Goal: Task Accomplishment & Management: Manage account settings

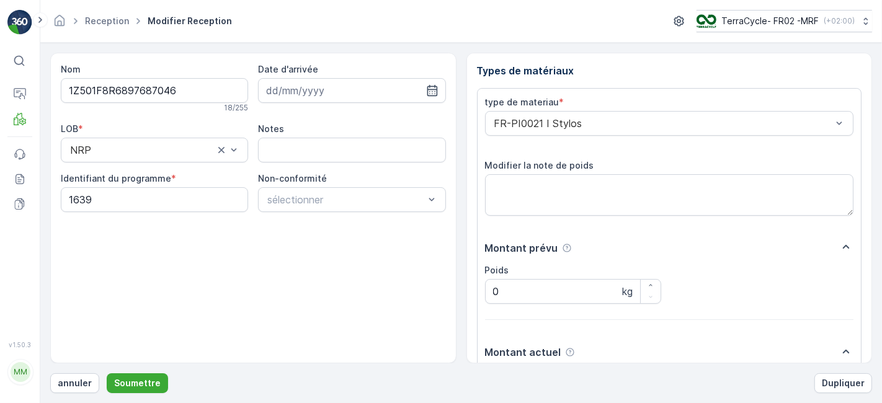
click at [107, 373] on button "Soumettre" at bounding box center [137, 383] width 61 height 20
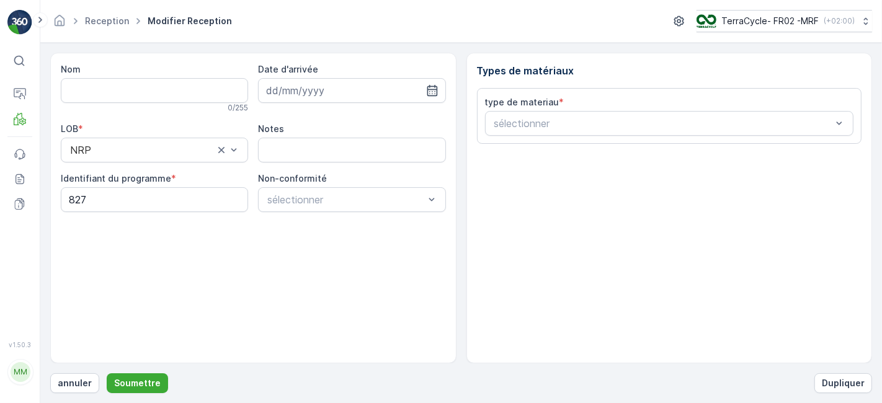
type input "1Z501F8R6894309450"
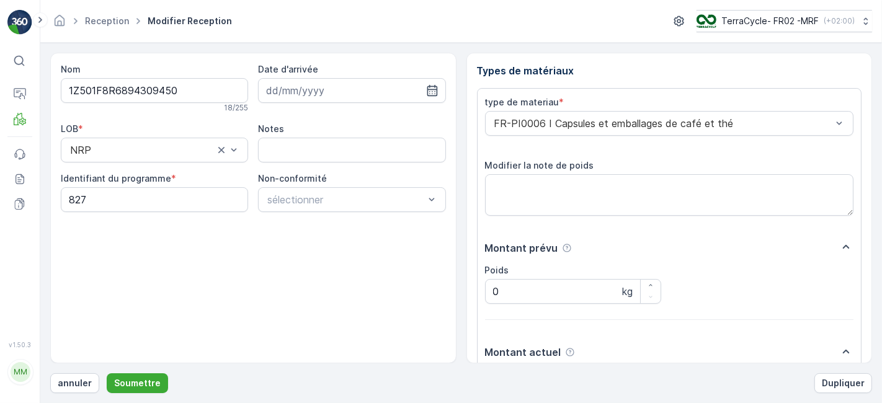
scroll to position [153, 0]
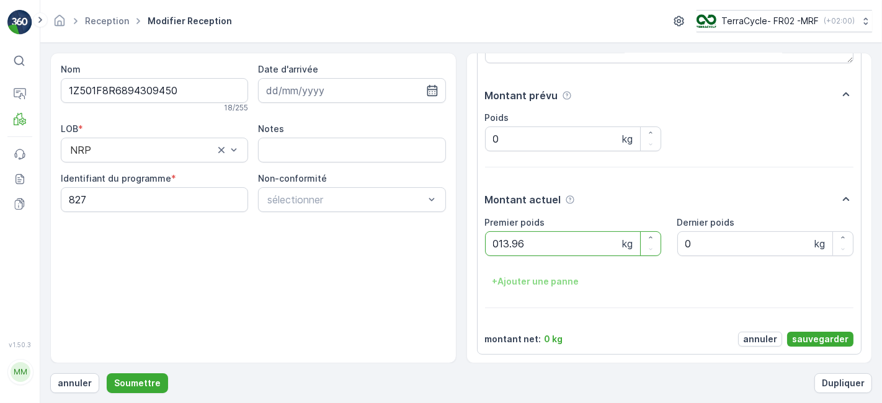
click at [107, 373] on button "Soumettre" at bounding box center [137, 383] width 61 height 20
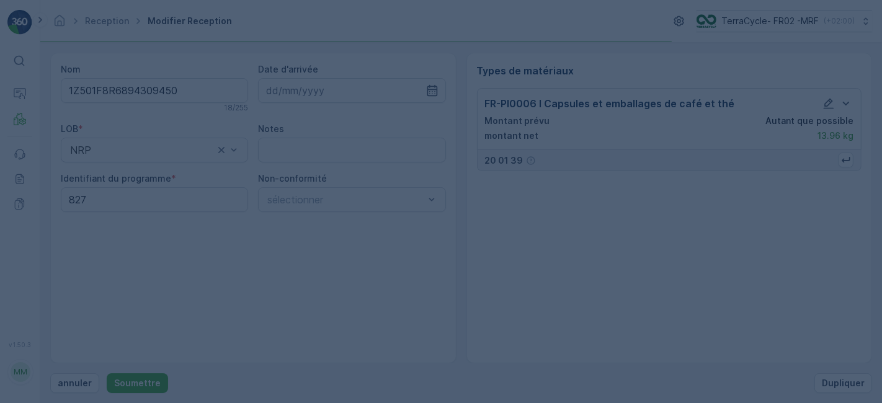
scroll to position [0, 0]
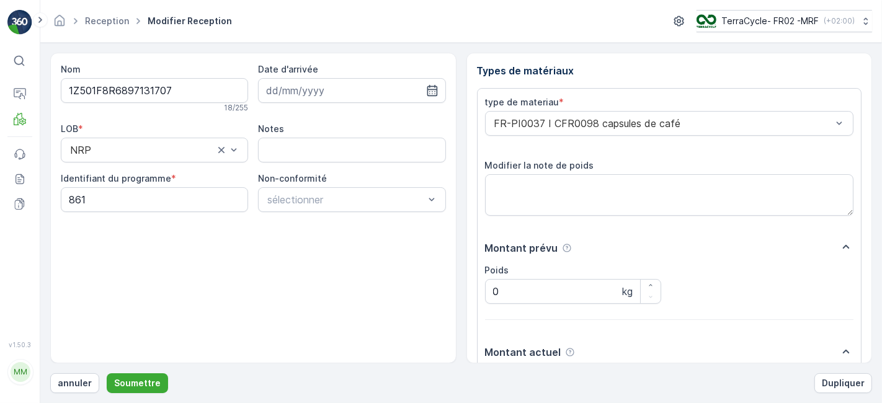
click at [107, 373] on button "Soumettre" at bounding box center [137, 383] width 61 height 20
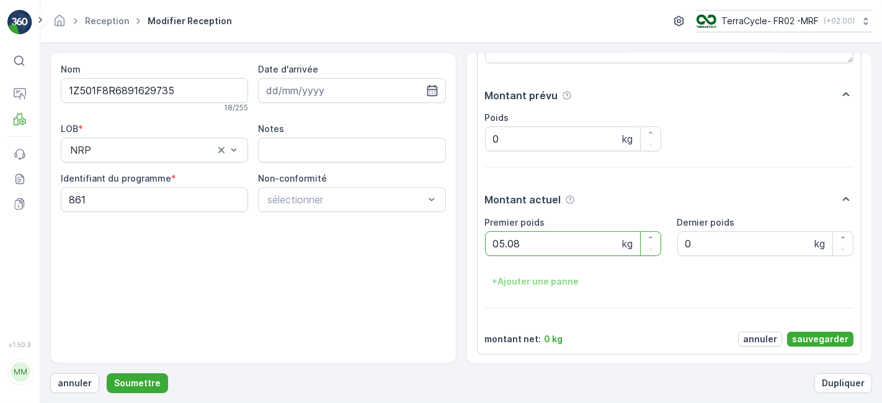
click at [107, 373] on button "Soumettre" at bounding box center [137, 383] width 61 height 20
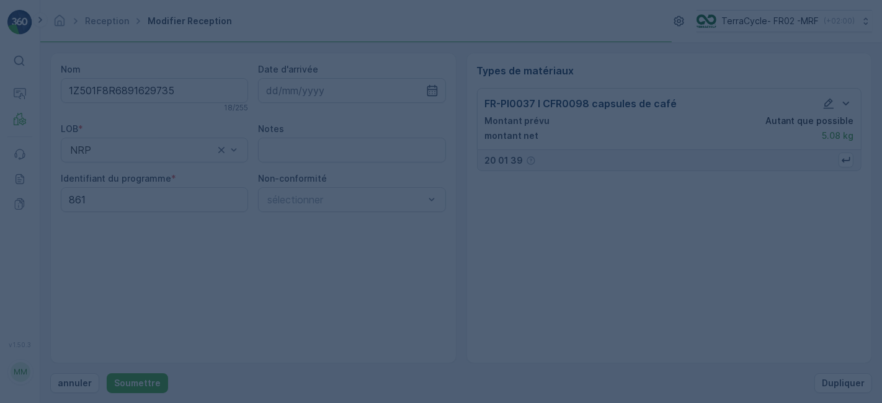
scroll to position [0, 0]
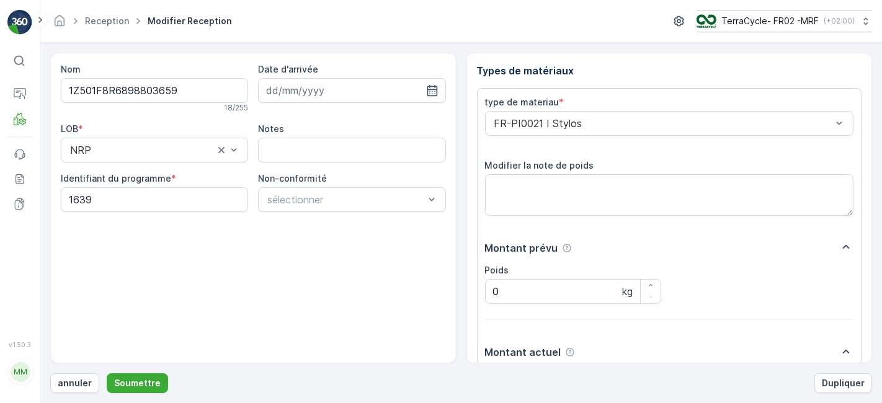
click at [107, 373] on button "Soumettre" at bounding box center [137, 383] width 61 height 20
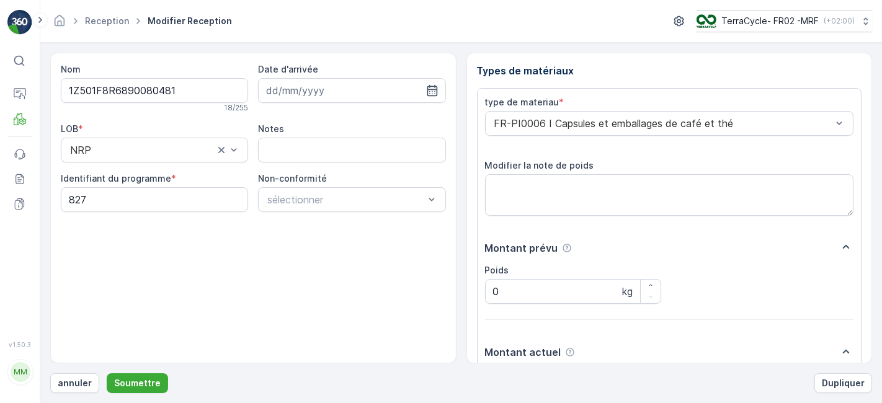
click at [107, 373] on button "Soumettre" at bounding box center [137, 383] width 61 height 20
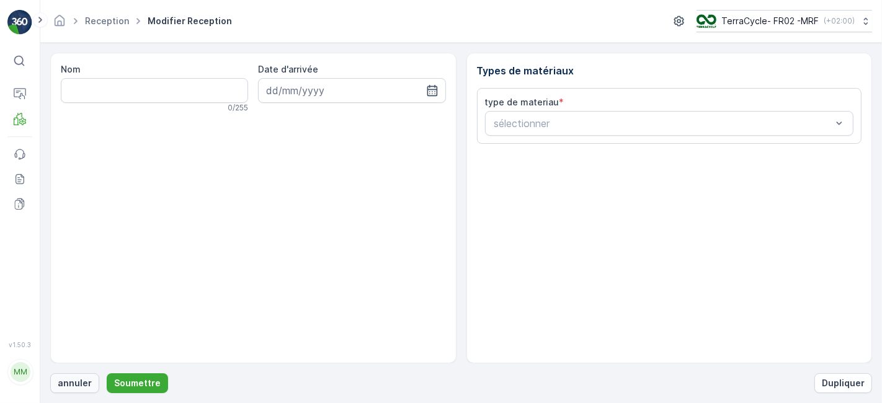
click at [76, 384] on p "annuler" at bounding box center [75, 383] width 34 height 12
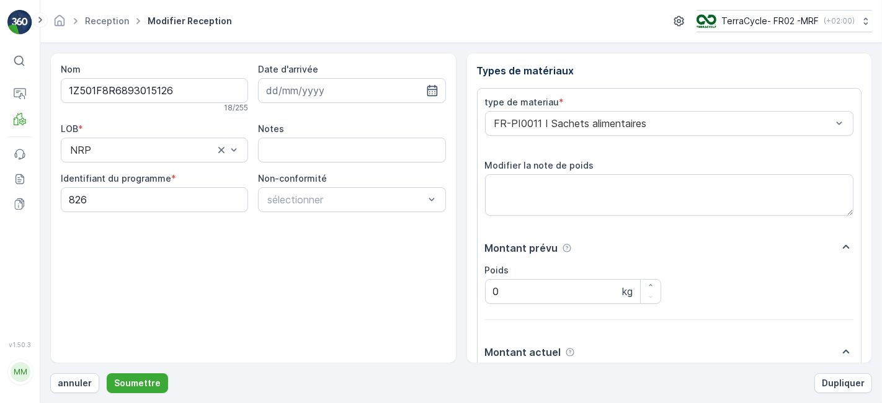
click at [107, 373] on button "Soumettre" at bounding box center [137, 383] width 61 height 20
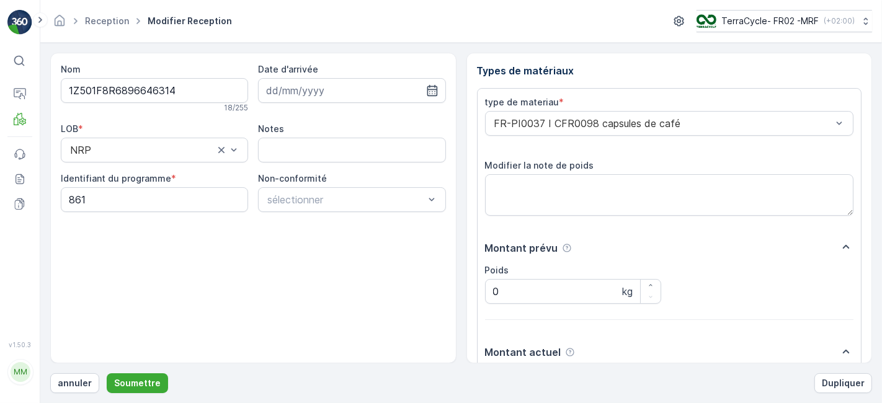
click at [107, 373] on button "Soumettre" at bounding box center [137, 383] width 61 height 20
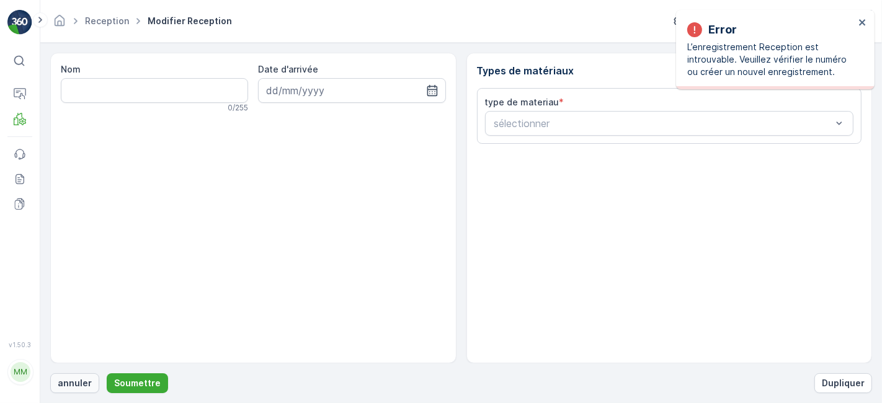
click at [76, 385] on p "annuler" at bounding box center [75, 383] width 34 height 12
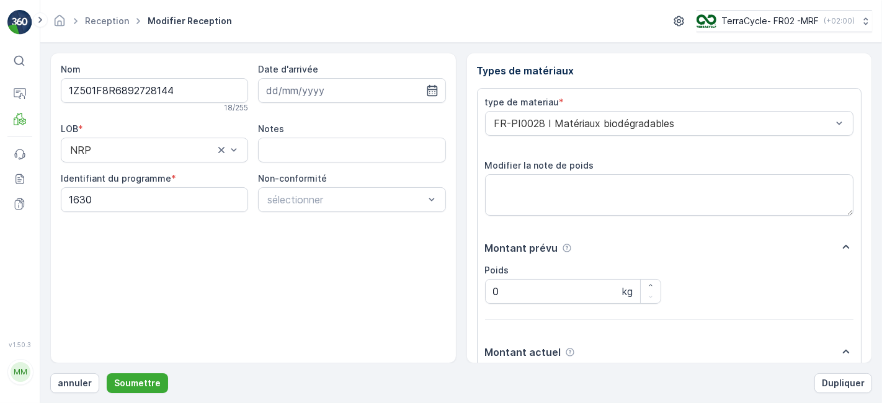
click at [107, 373] on button "Soumettre" at bounding box center [137, 383] width 61 height 20
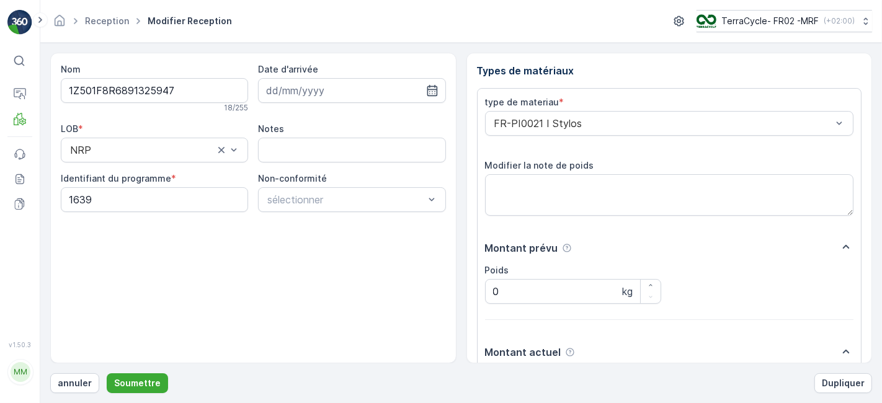
click at [107, 373] on button "Soumettre" at bounding box center [137, 383] width 61 height 20
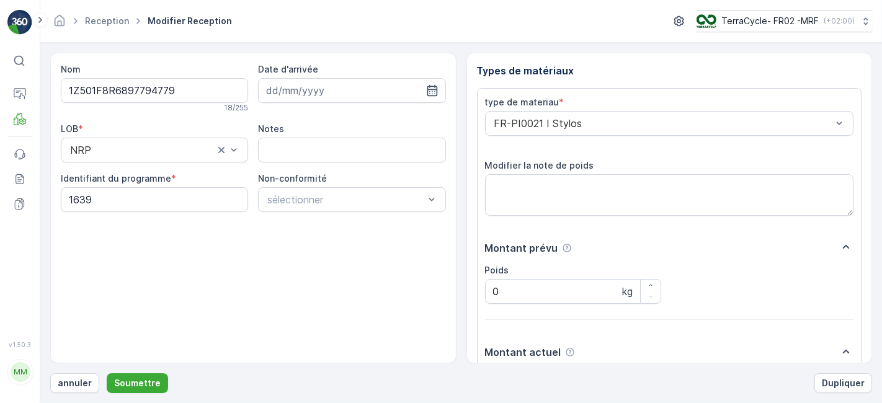
click at [107, 373] on button "Soumettre" at bounding box center [137, 383] width 61 height 20
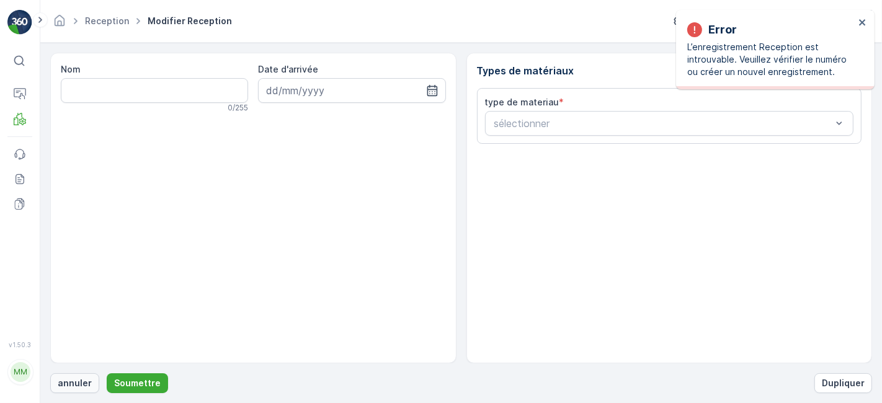
click at [71, 385] on p "annuler" at bounding box center [75, 383] width 34 height 12
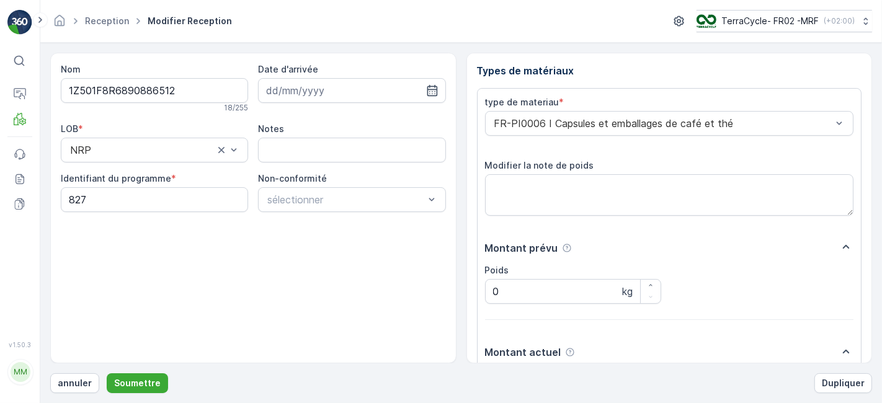
click at [107, 373] on button "Soumettre" at bounding box center [137, 383] width 61 height 20
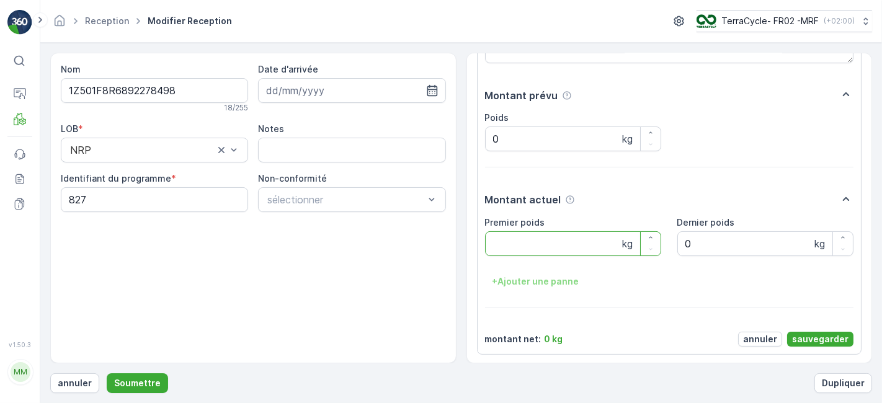
click at [734, 130] on div "Poids 0 kg" at bounding box center [669, 132] width 369 height 40
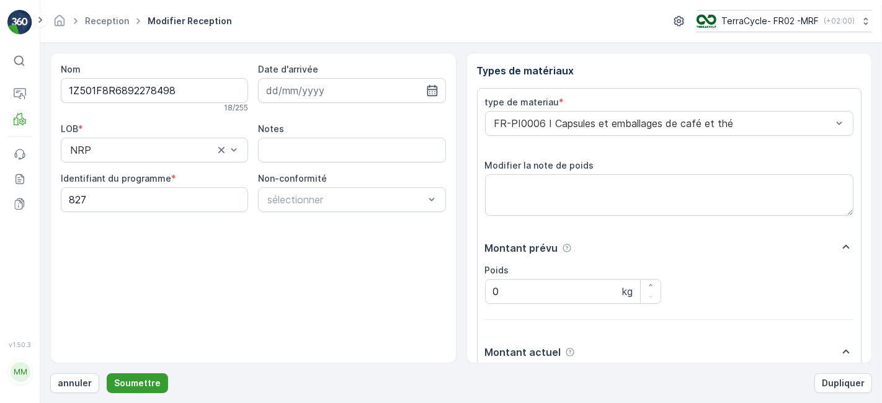
click at [138, 379] on p "Soumettre" at bounding box center [137, 383] width 47 height 12
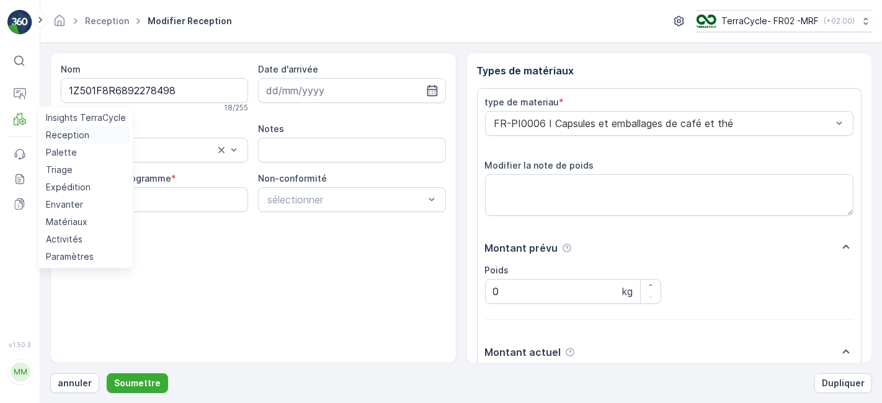
click at [56, 135] on p "Reception" at bounding box center [67, 135] width 43 height 12
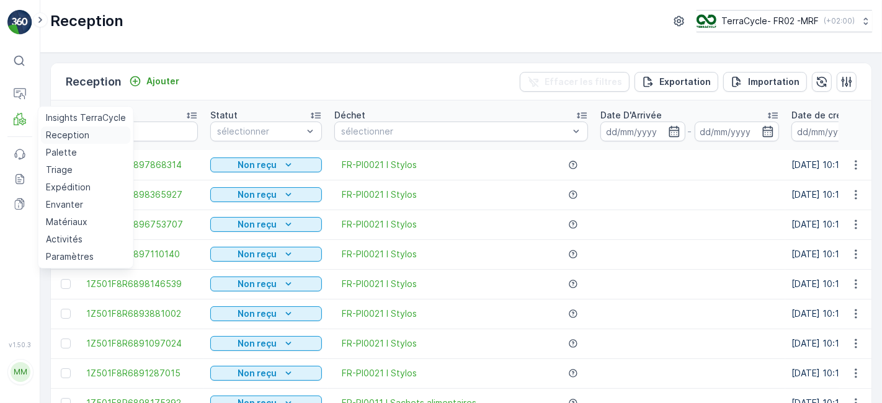
click at [41, 127] on link "Reception" at bounding box center [86, 135] width 90 height 17
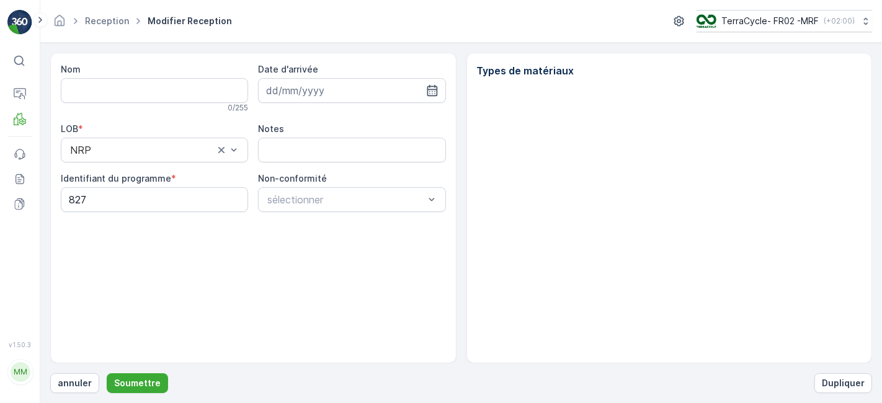
type input "1Z501F8R6892278498"
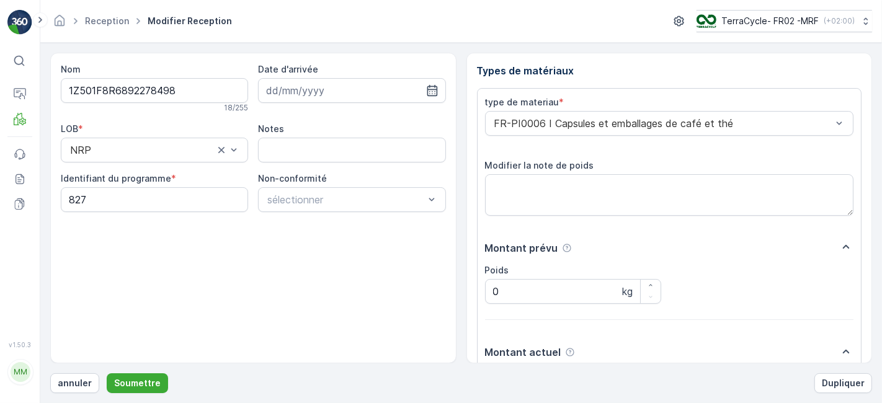
scroll to position [153, 0]
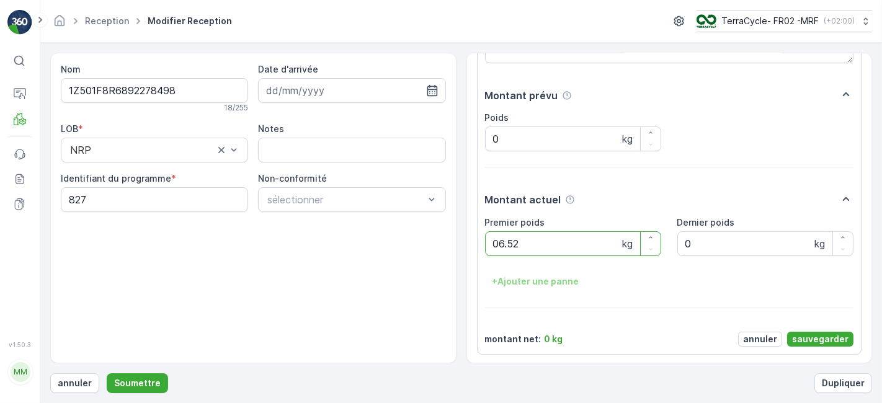
click at [107, 373] on button "Soumettre" at bounding box center [137, 383] width 61 height 20
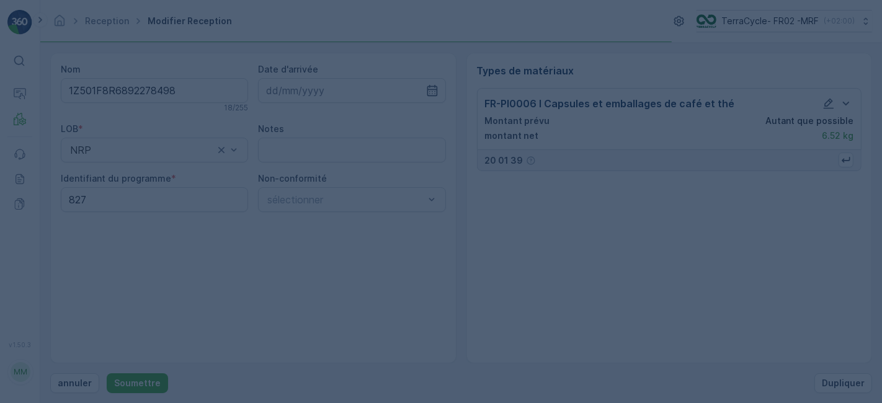
scroll to position [0, 0]
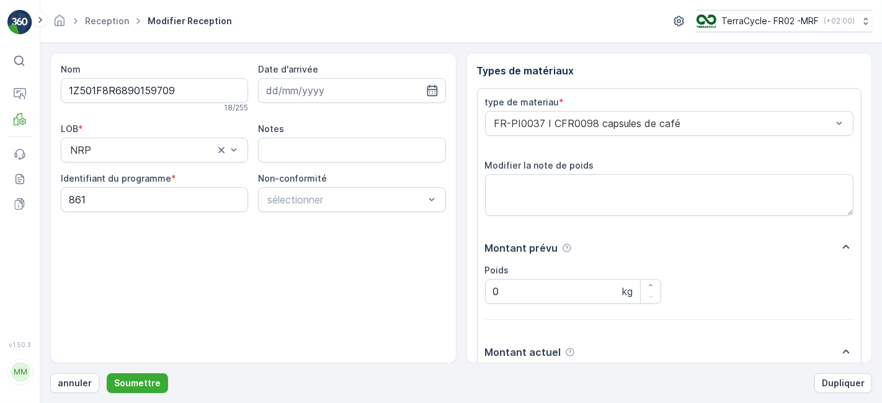
click at [107, 373] on button "Soumettre" at bounding box center [137, 383] width 61 height 20
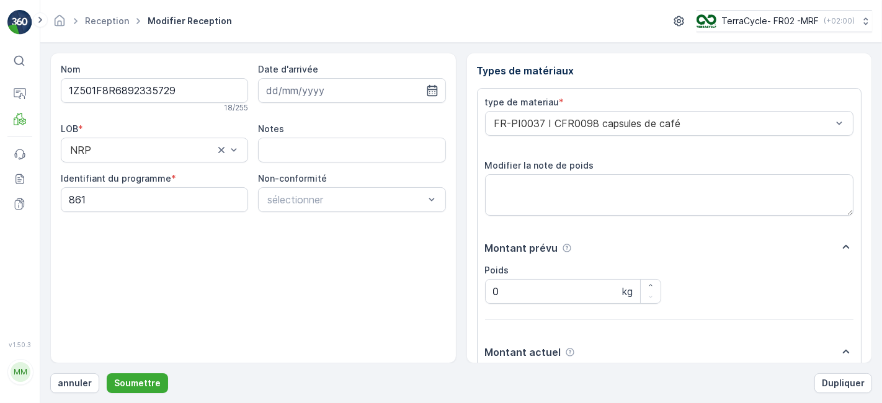
click at [107, 373] on button "Soumettre" at bounding box center [137, 383] width 61 height 20
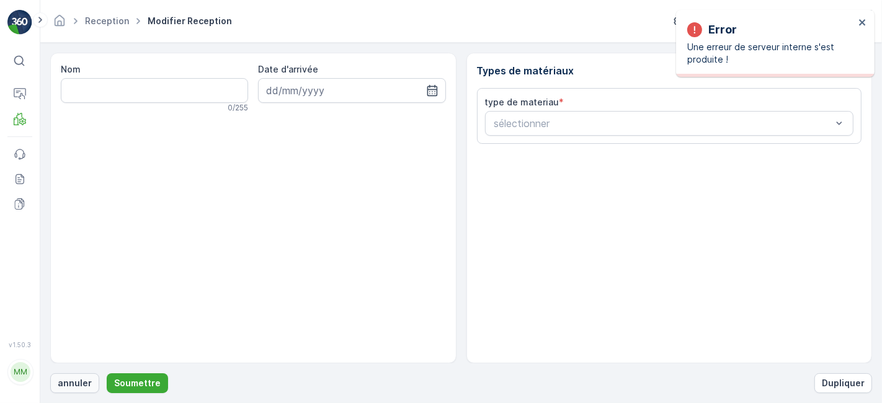
click at [64, 385] on p "annuler" at bounding box center [75, 383] width 34 height 12
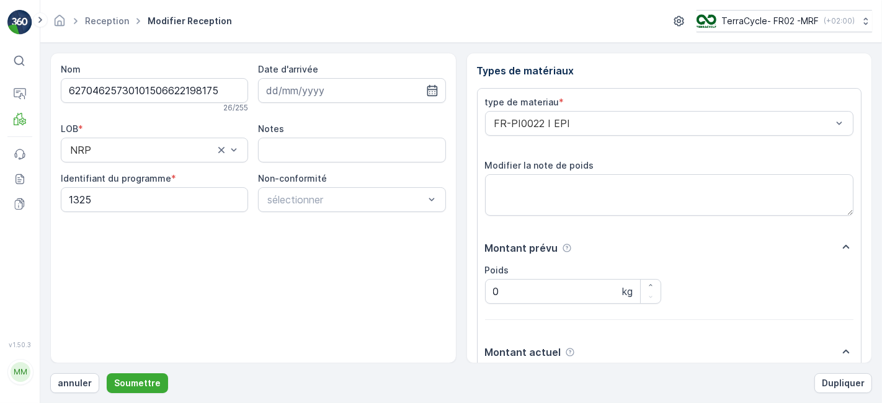
click at [107, 373] on button "Soumettre" at bounding box center [137, 383] width 61 height 20
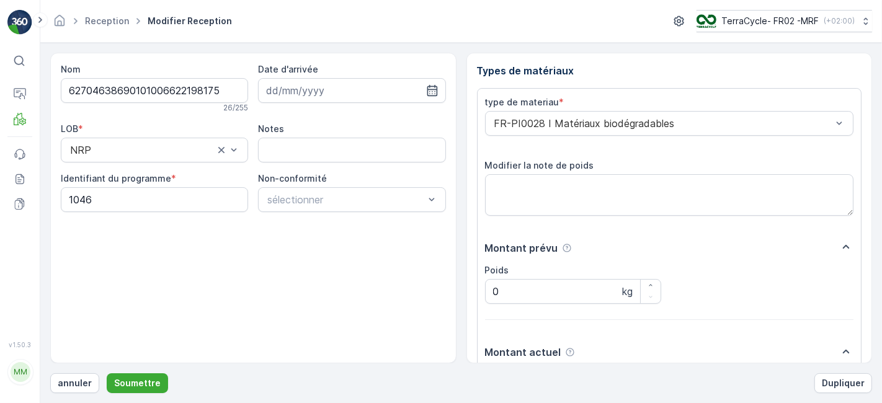
click at [107, 373] on button "Soumettre" at bounding box center [137, 383] width 61 height 20
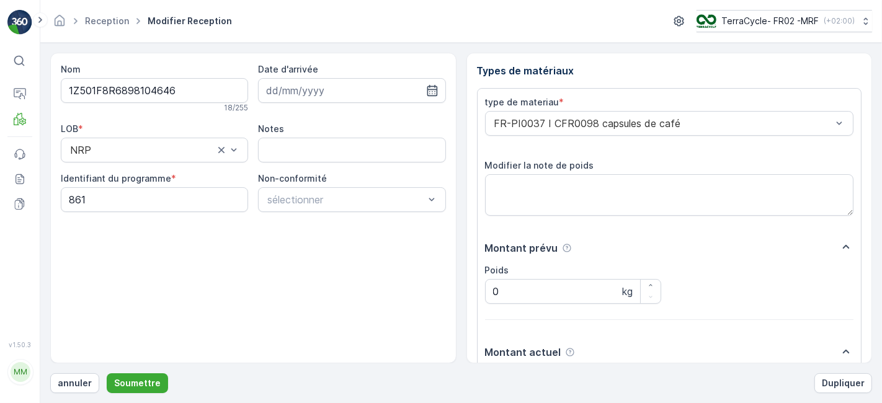
click at [107, 373] on button "Soumettre" at bounding box center [137, 383] width 61 height 20
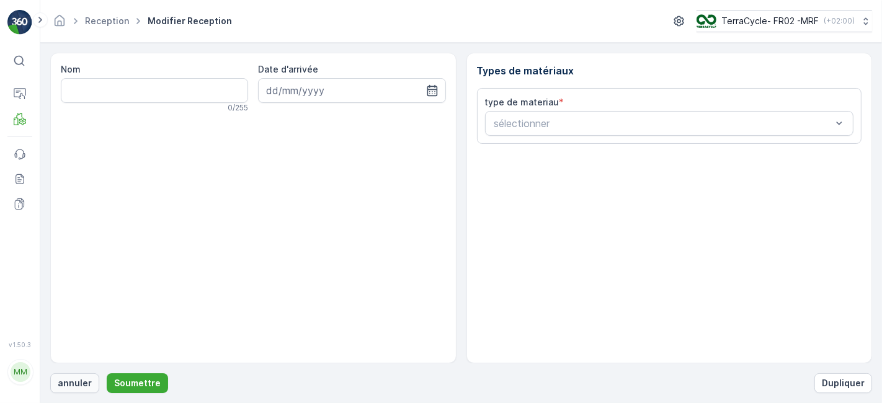
click at [83, 386] on p "annuler" at bounding box center [75, 383] width 34 height 12
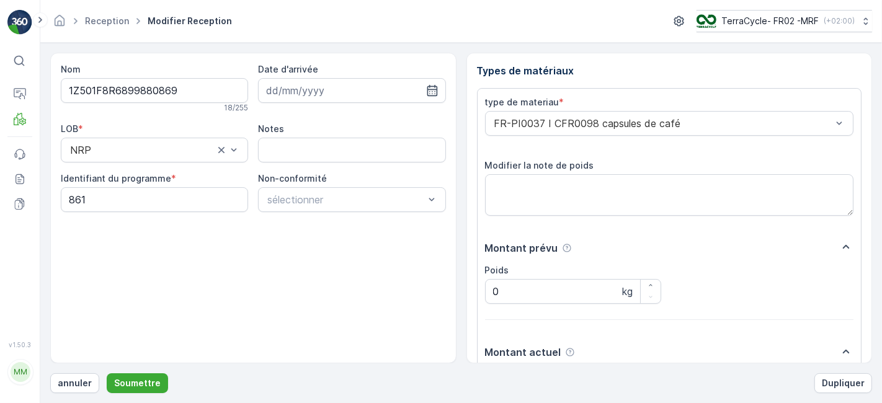
click at [107, 373] on button "Soumettre" at bounding box center [137, 383] width 61 height 20
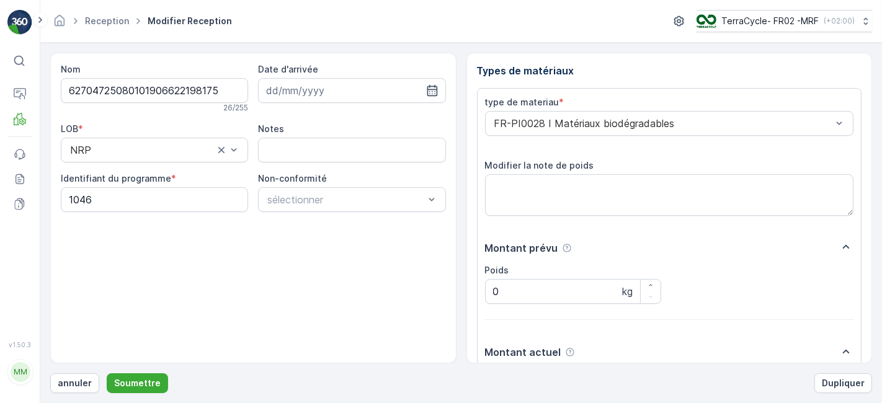
click at [107, 373] on button "Soumettre" at bounding box center [137, 383] width 61 height 20
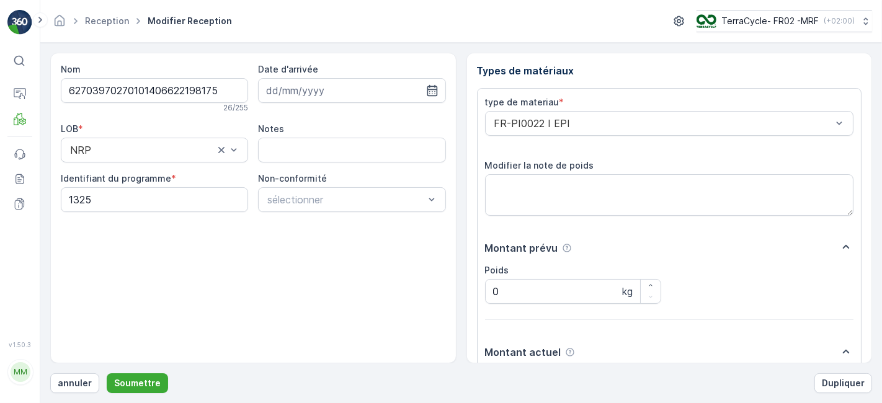
click at [107, 373] on button "Soumettre" at bounding box center [137, 383] width 61 height 20
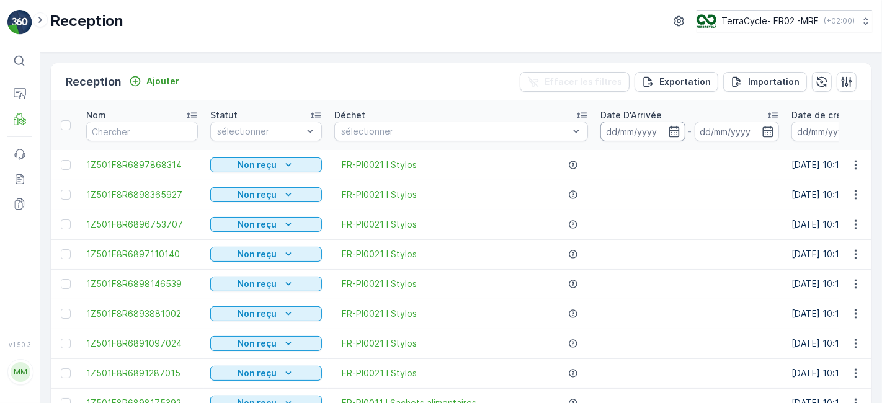
click at [629, 129] on input at bounding box center [642, 132] width 85 height 20
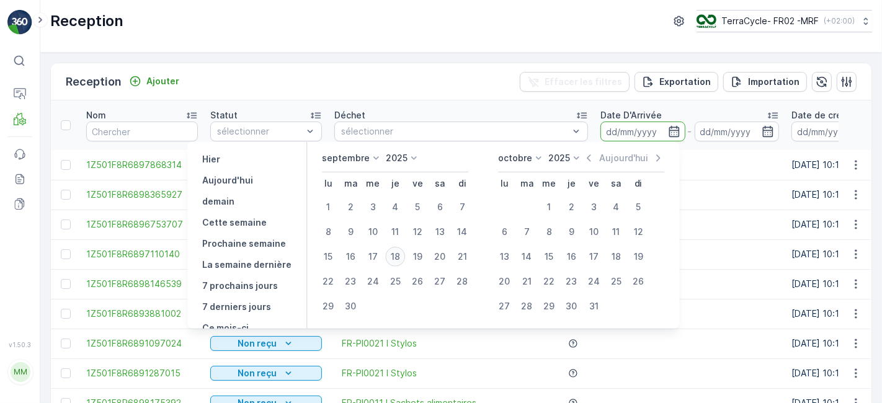
click at [399, 256] on div "18" at bounding box center [395, 257] width 20 height 20
type input "[DATE]"
click at [399, 256] on div "18" at bounding box center [395, 257] width 20 height 20
type input "[DATE]"
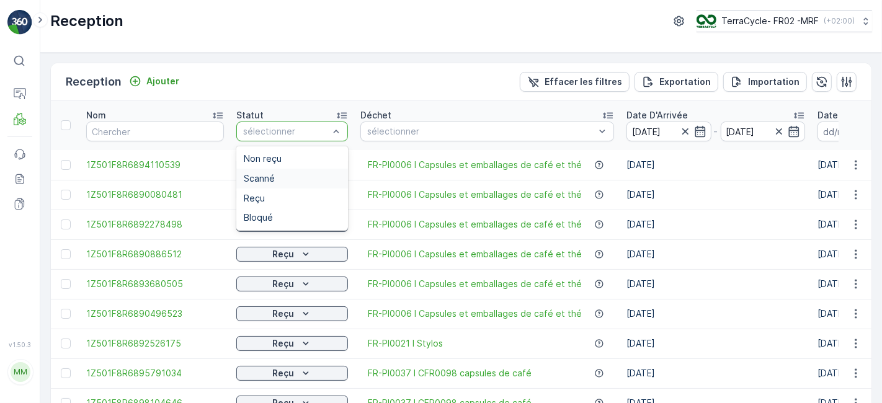
click at [275, 183] on div "Scanné" at bounding box center [292, 179] width 112 height 20
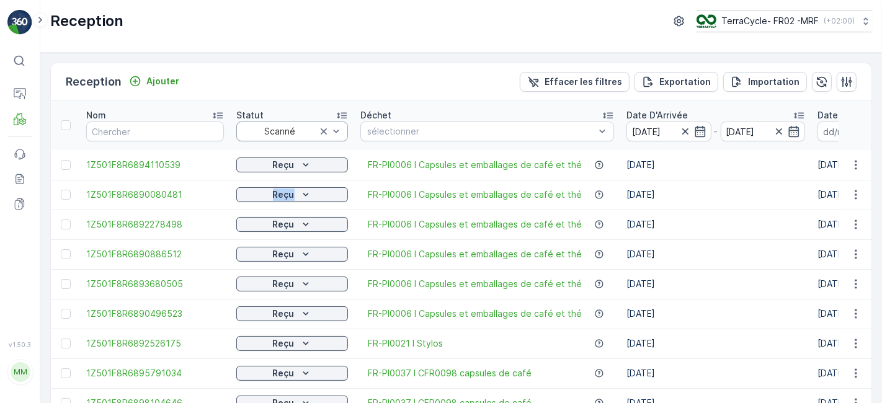
click at [275, 183] on td "Reçu" at bounding box center [292, 195] width 124 height 30
